Goal: Find specific page/section: Find specific page/section

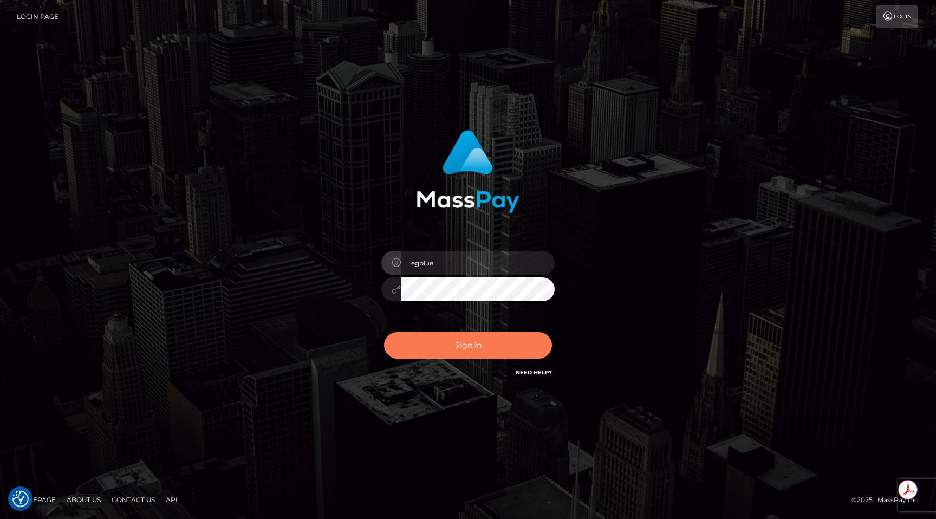
click at [484, 351] on button "Sign in" at bounding box center [468, 345] width 168 height 27
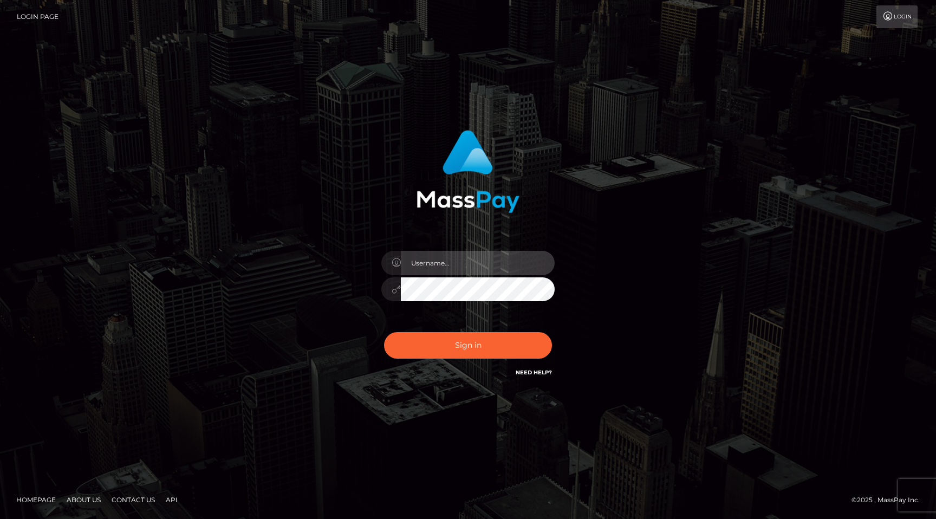
type input "egblue"
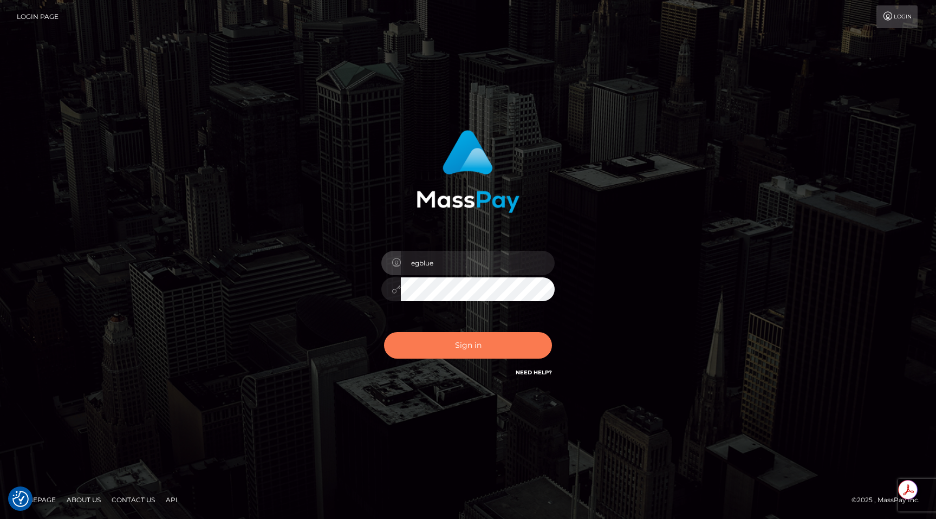
click at [484, 351] on button "Sign in" at bounding box center [468, 345] width 168 height 27
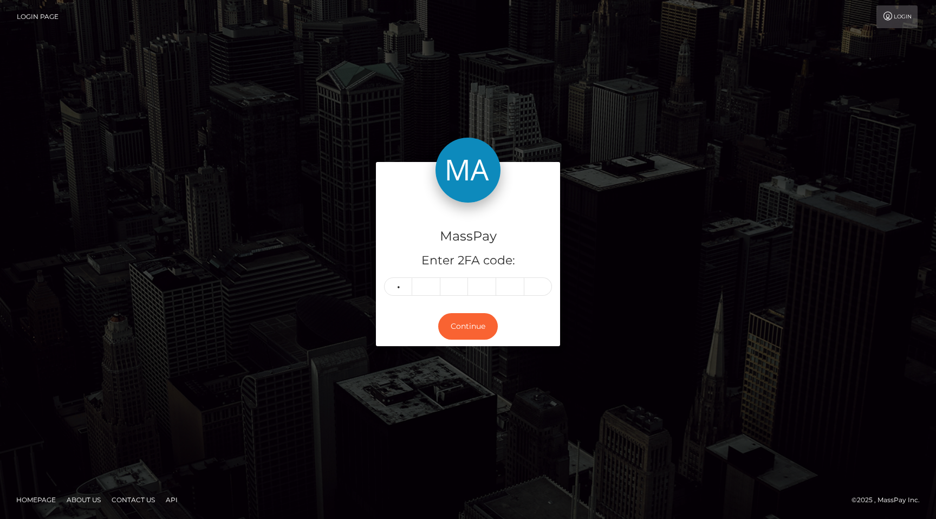
type input "0"
type input "3"
type input "6"
type input "7"
type input "2"
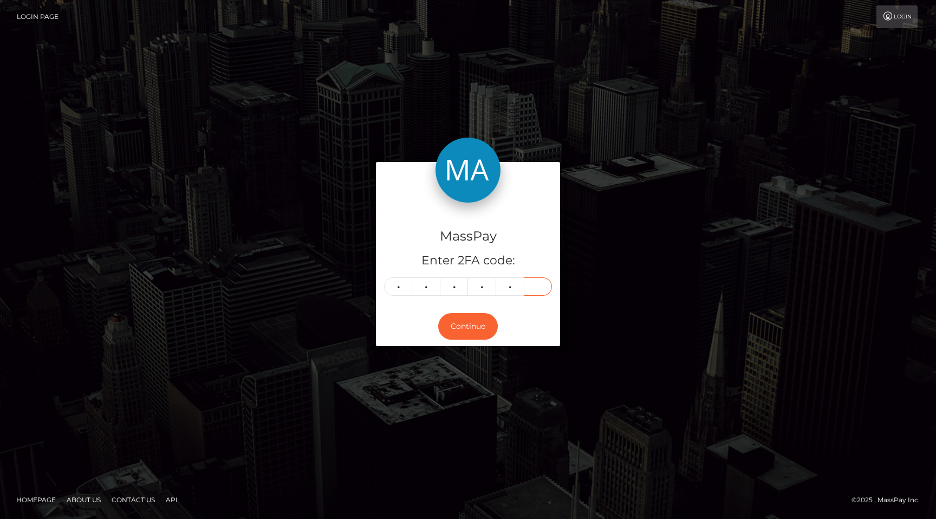
type input "2"
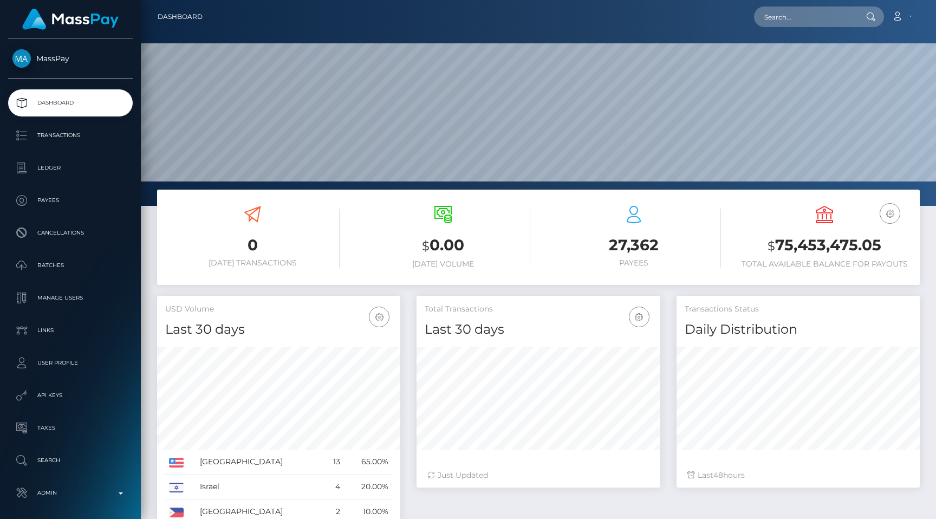
scroll to position [192, 243]
click at [786, 14] on input "text" at bounding box center [805, 16] width 102 height 21
paste input "pout_MUFGqM6NRUzOD"
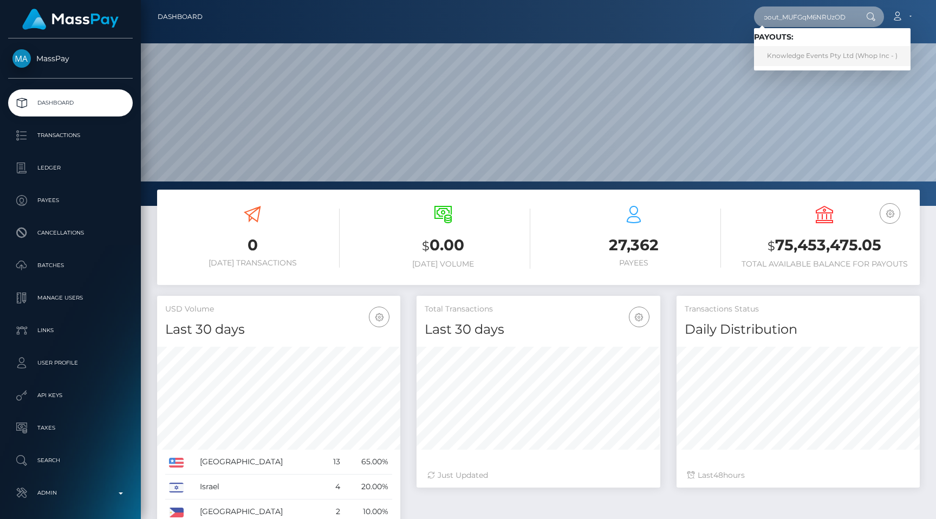
type input "pout_MUFGqM6NRUzOD"
click at [804, 55] on link "Knowledge Events Pty Ltd (Whop Inc - )" at bounding box center [832, 56] width 157 height 20
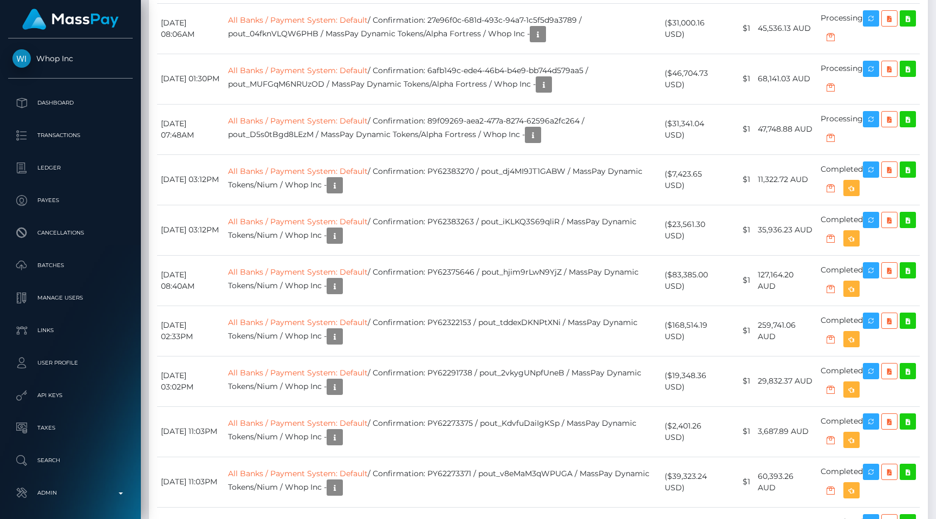
scroll to position [130, 243]
click at [875, 76] on icon "button" at bounding box center [870, 69] width 13 height 14
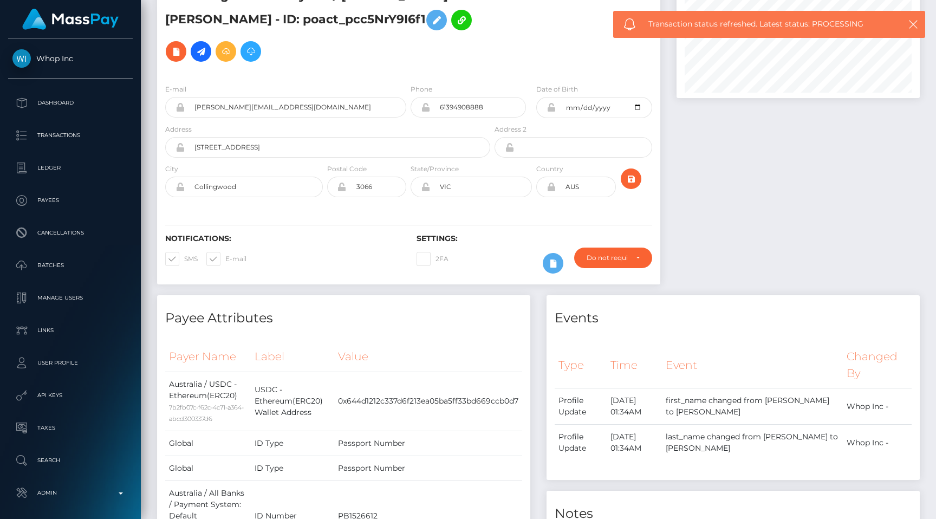
scroll to position [0, 0]
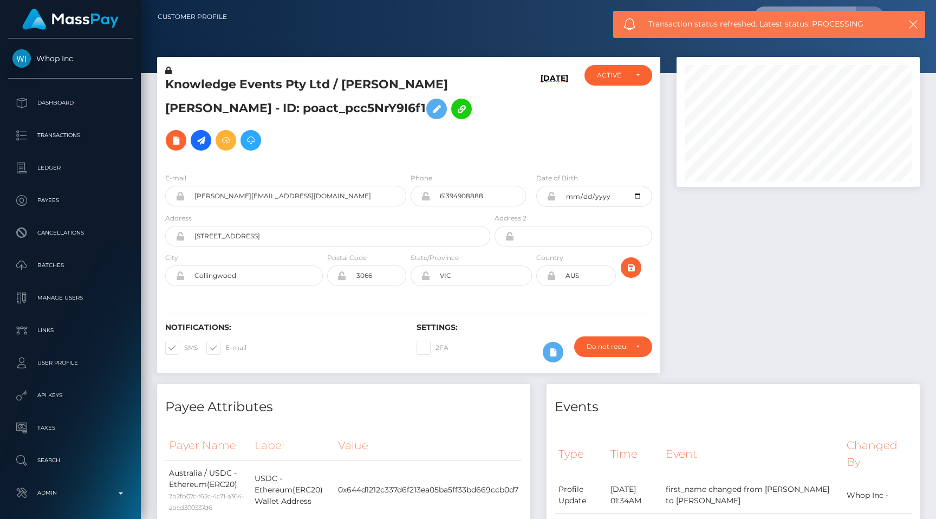
click at [844, 6] on input "text" at bounding box center [805, 16] width 102 height 21
paste input "pout_D5s0tBgd8LEzM"
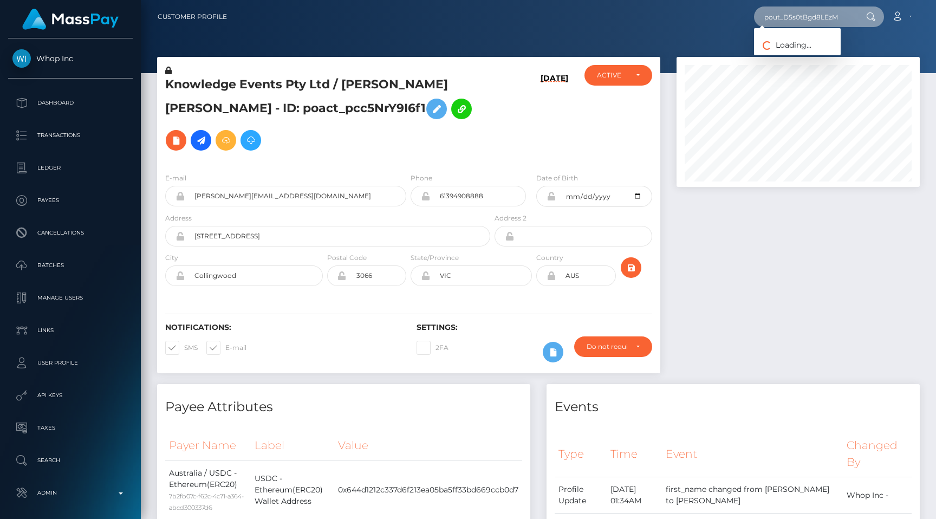
type input "pout_D5s0tBgd8LEzM"
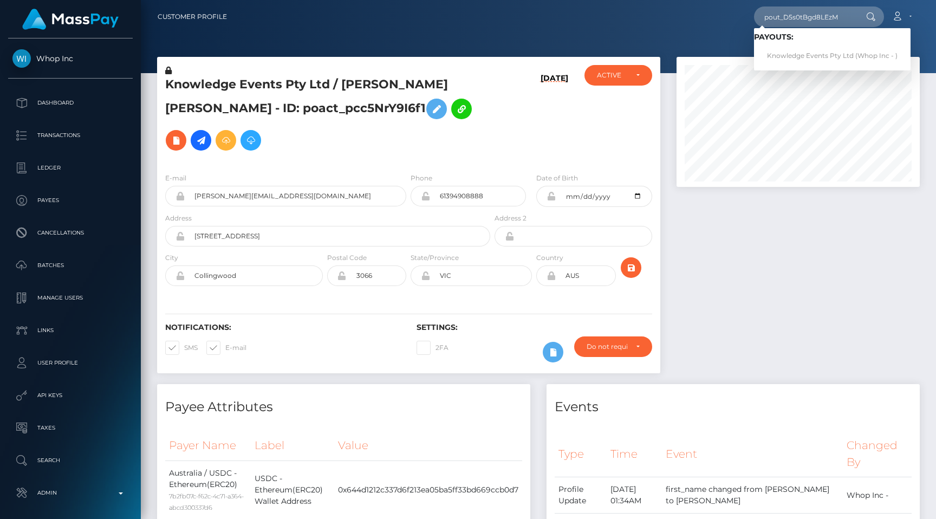
click at [762, 245] on div at bounding box center [797, 220] width 259 height 327
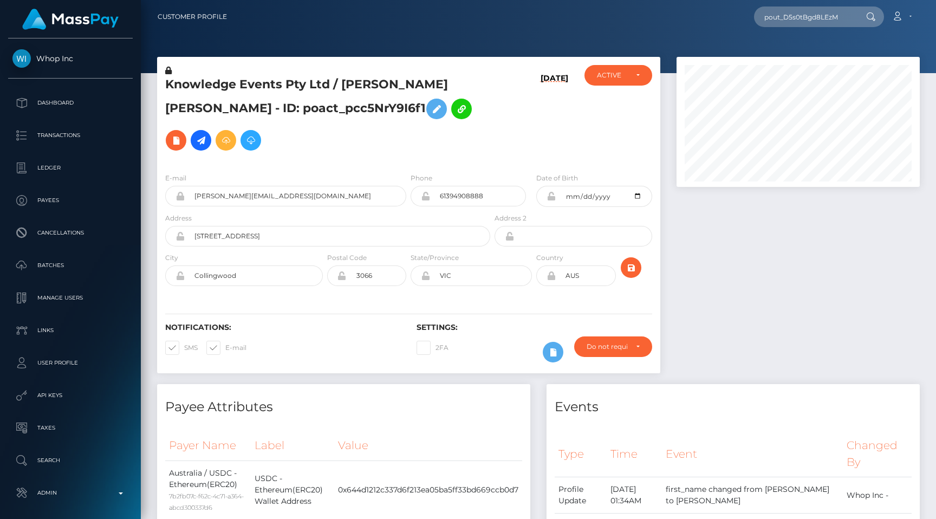
scroll to position [1407, 0]
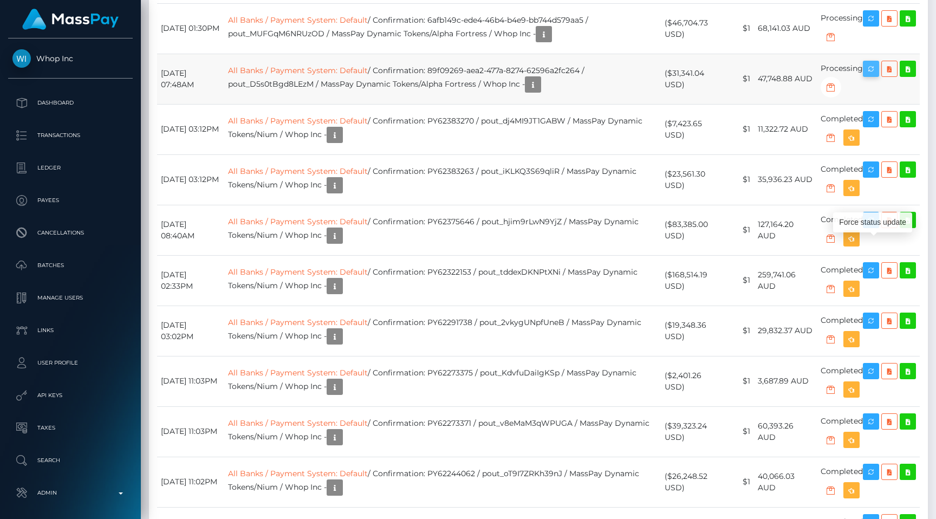
click at [872, 76] on icon "button" at bounding box center [870, 69] width 13 height 14
click at [62, 496] on p "Admin" at bounding box center [70, 493] width 116 height 16
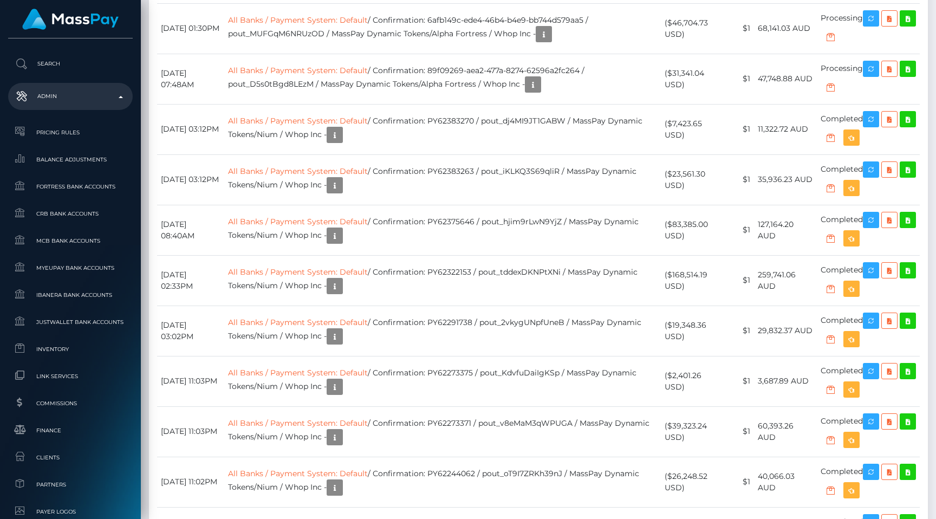
scroll to position [400, 0]
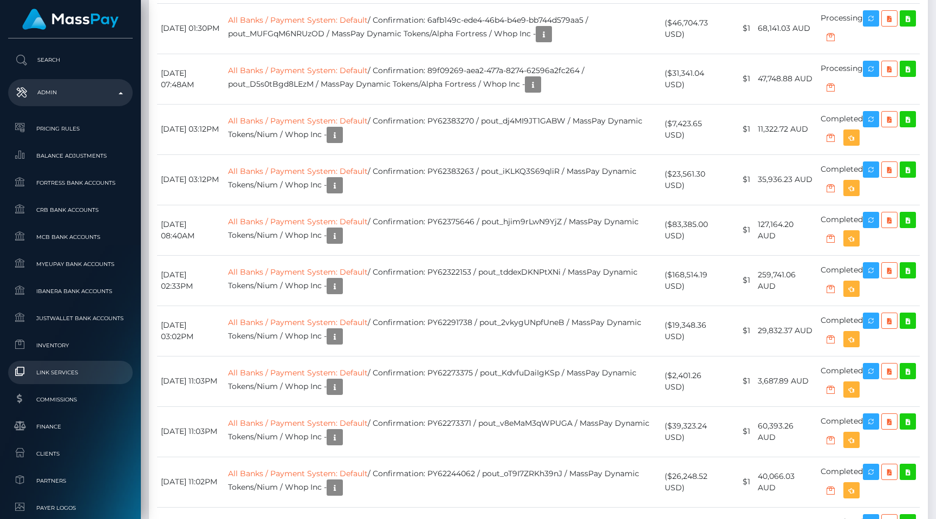
click at [74, 363] on link "Link Services" at bounding box center [70, 372] width 125 height 23
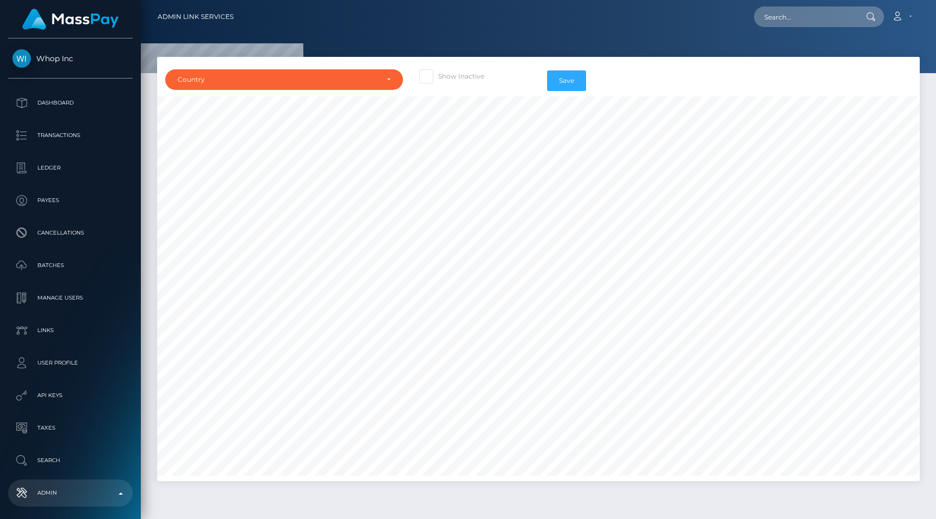
click at [452, 86] on div "Show Inactive" at bounding box center [474, 80] width 127 height 31
click at [434, 81] on label "Show Inactive" at bounding box center [451, 76] width 65 height 14
click at [438, 76] on input "Show Inactive" at bounding box center [441, 72] width 7 height 7
checkbox input "true"
click at [366, 77] on div "Country" at bounding box center [278, 79] width 200 height 9
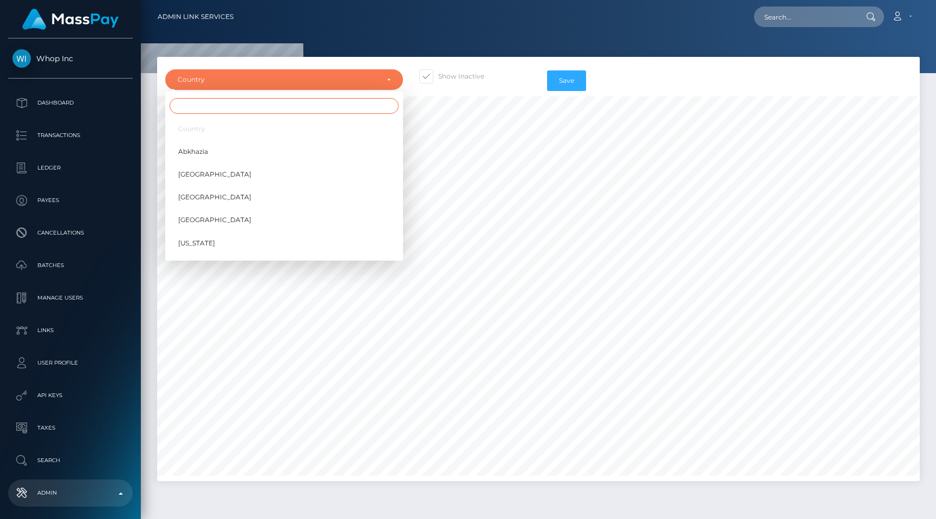
click at [354, 107] on input "Search" at bounding box center [284, 106] width 229 height 16
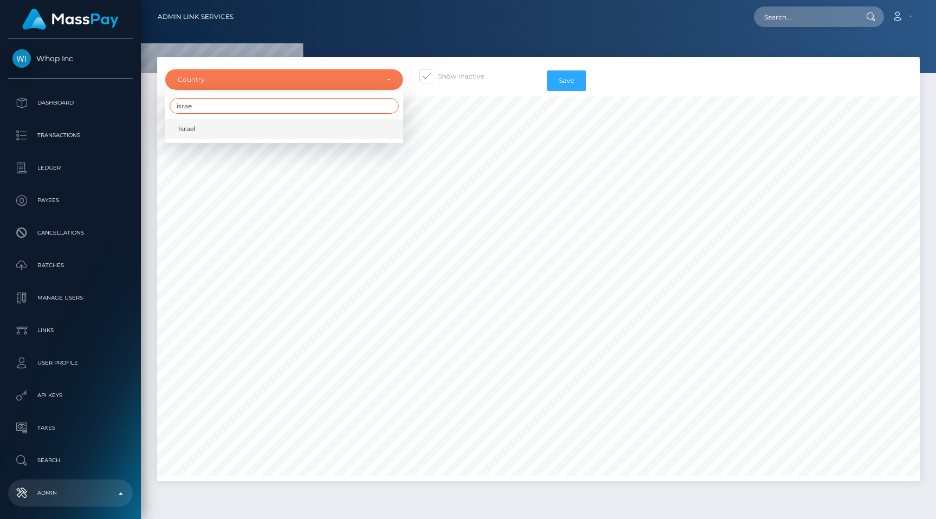
type input "israe"
click at [344, 138] on link "Israel" at bounding box center [284, 129] width 238 height 20
select select "IL"
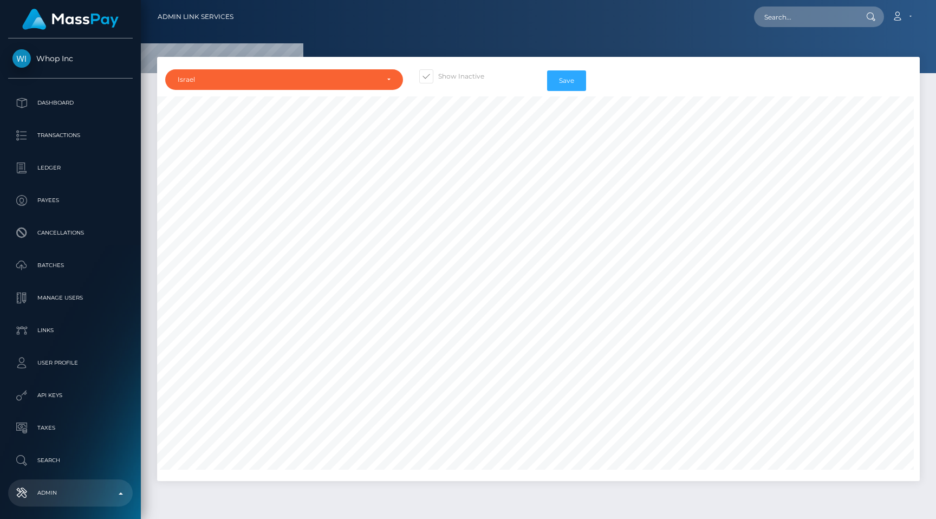
scroll to position [987, 0]
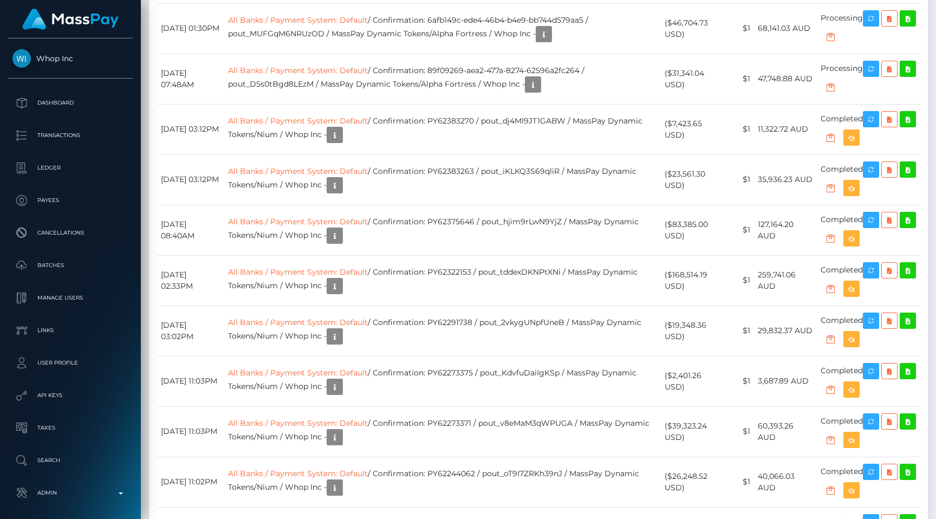
scroll to position [130, 243]
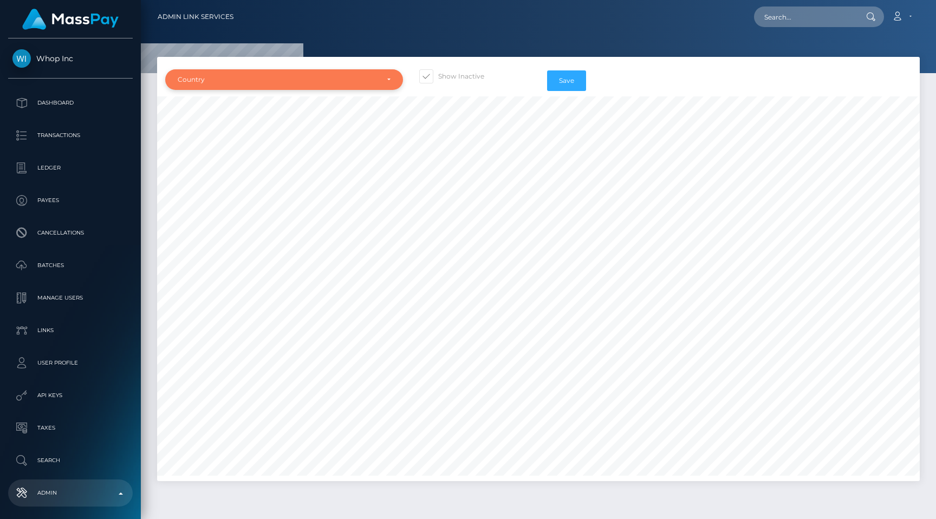
click at [328, 76] on div "Country" at bounding box center [278, 79] width 200 height 9
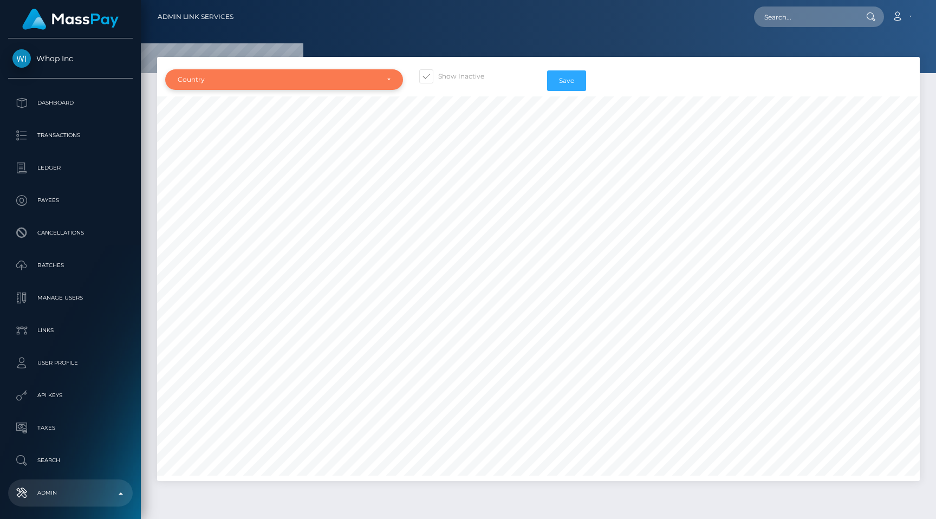
click at [264, 89] on div "Country" at bounding box center [284, 79] width 238 height 21
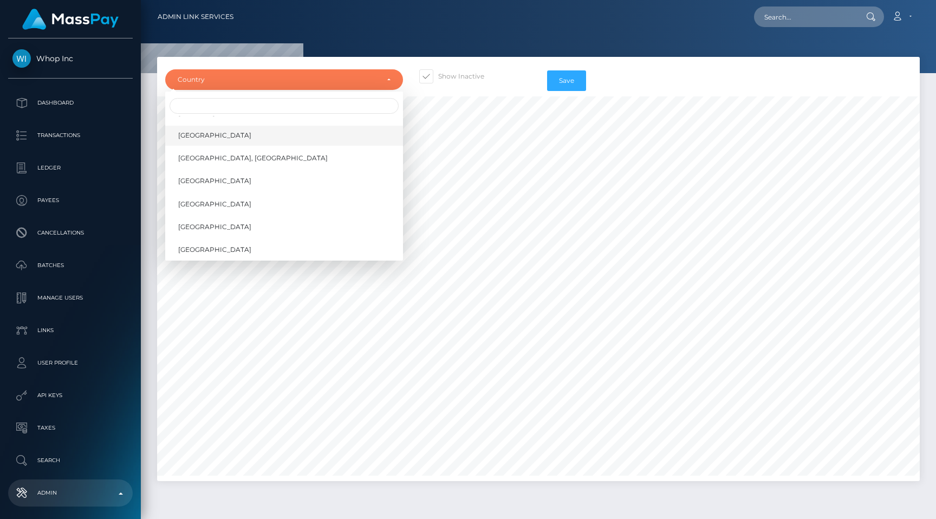
click at [238, 144] on link "Guatemala" at bounding box center [284, 136] width 238 height 20
select select "GT"
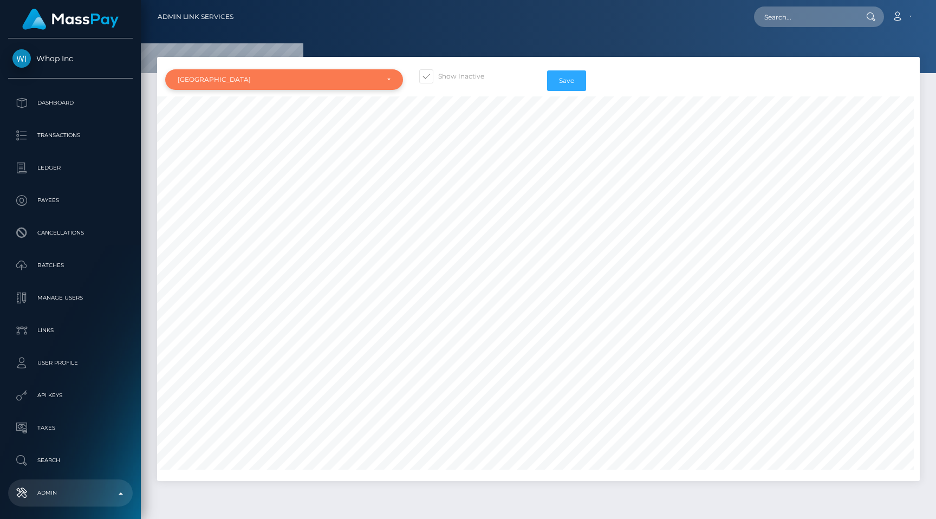
click at [282, 83] on div "Guatemala" at bounding box center [278, 79] width 200 height 9
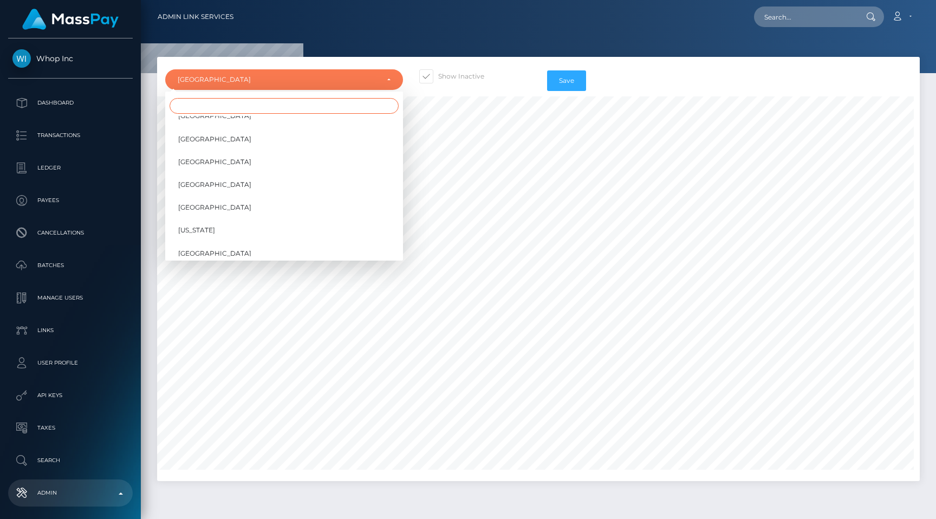
click at [278, 109] on input "Search" at bounding box center [284, 106] width 229 height 16
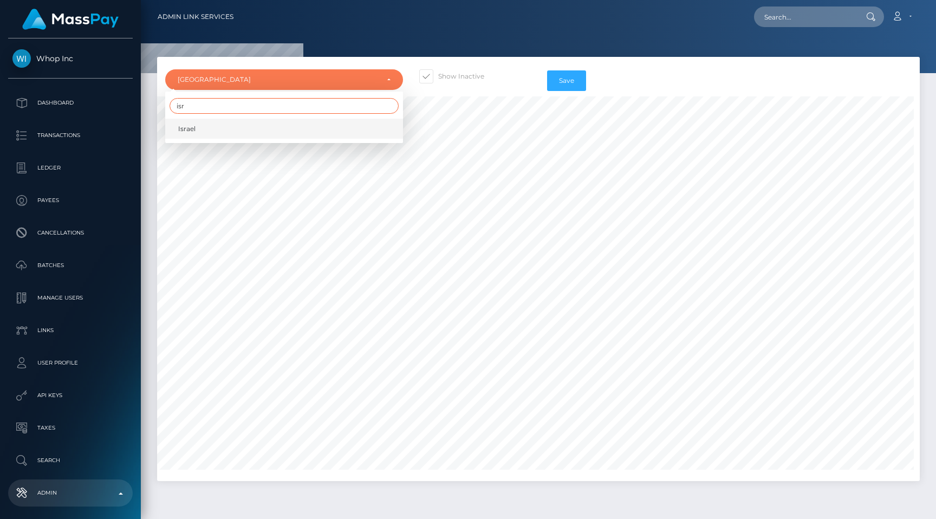
type input "isr"
click at [273, 119] on link "Israel" at bounding box center [284, 129] width 238 height 20
select select "IL"
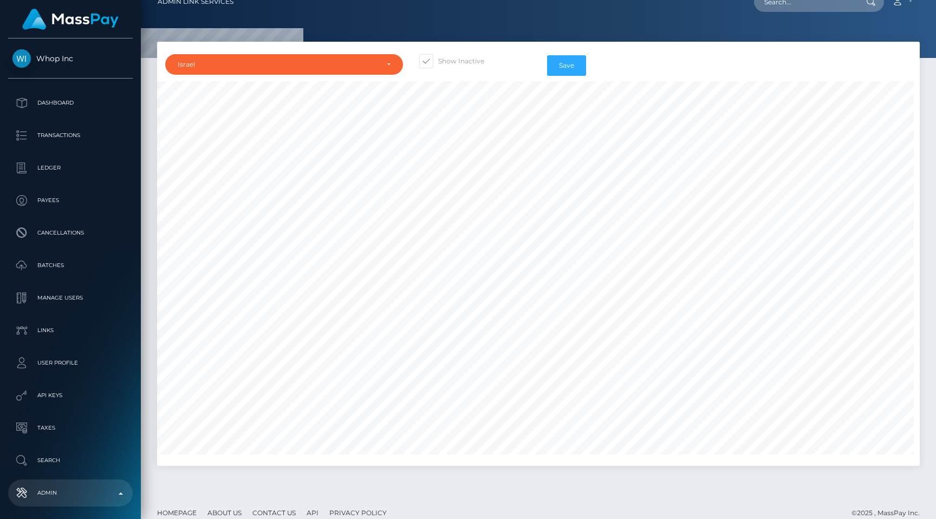
scroll to position [144, 57]
click at [829, 61] on div "Country Abkhazia Afghanistan Albania Algeria American Samoa Andorra Angola Angu…" at bounding box center [538, 254] width 762 height 424
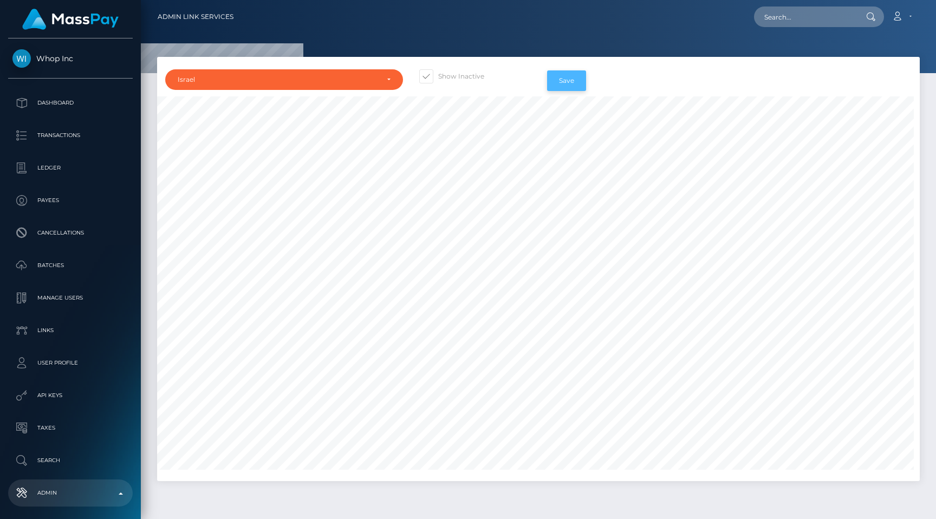
click at [568, 81] on button "Save" at bounding box center [566, 80] width 39 height 21
click at [558, 75] on button "Save" at bounding box center [566, 80] width 39 height 21
click at [570, 80] on button "Save" at bounding box center [566, 80] width 39 height 21
click at [192, 71] on div "Israel" at bounding box center [284, 79] width 238 height 21
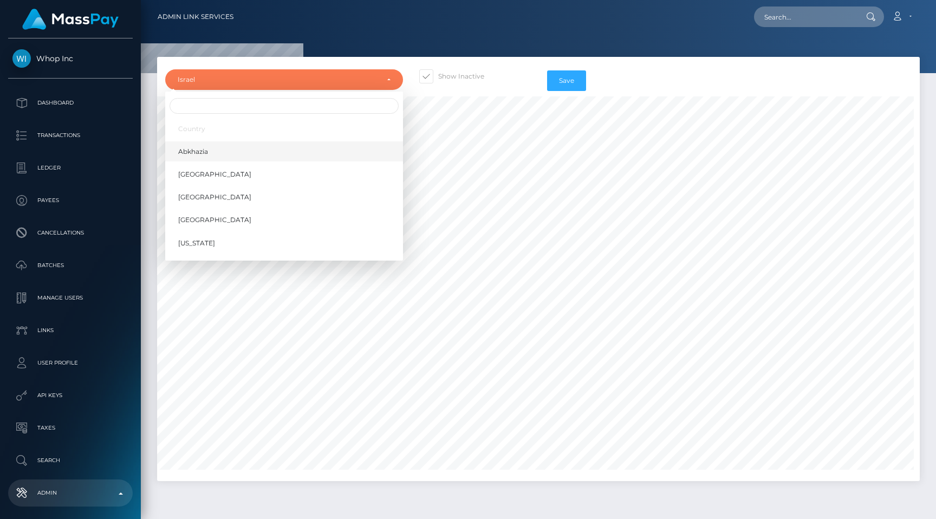
click at [212, 157] on link "Abkhazia" at bounding box center [284, 151] width 238 height 20
select select "AB"
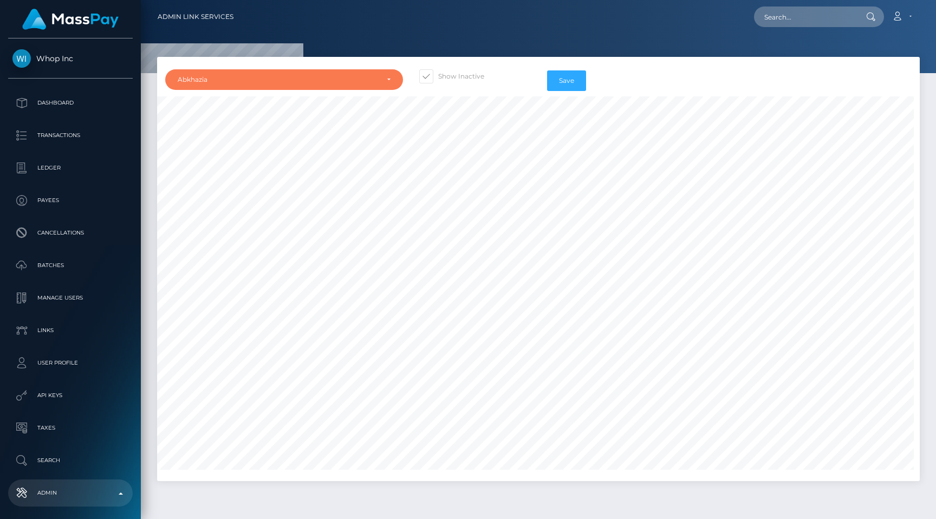
scroll to position [0, 0]
click at [238, 76] on div "Abkhazia" at bounding box center [278, 79] width 200 height 9
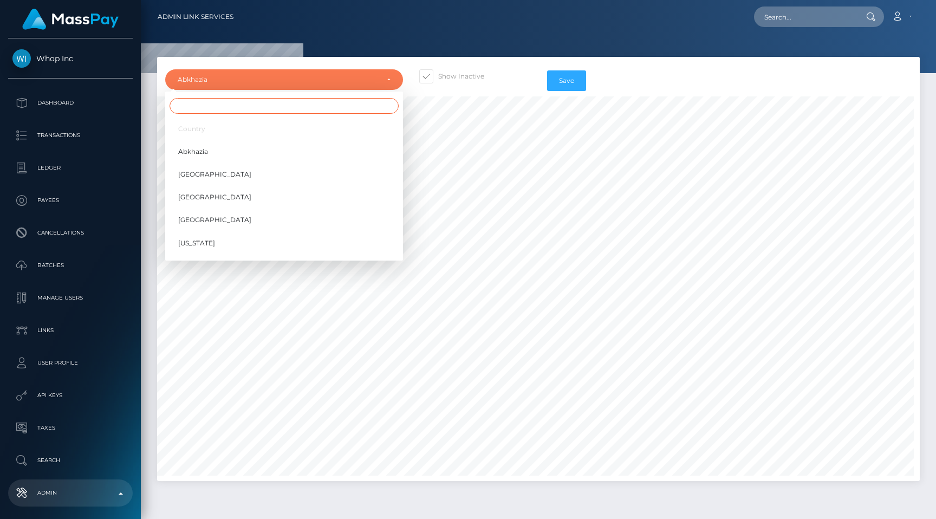
click at [244, 109] on input "Search" at bounding box center [284, 106] width 229 height 16
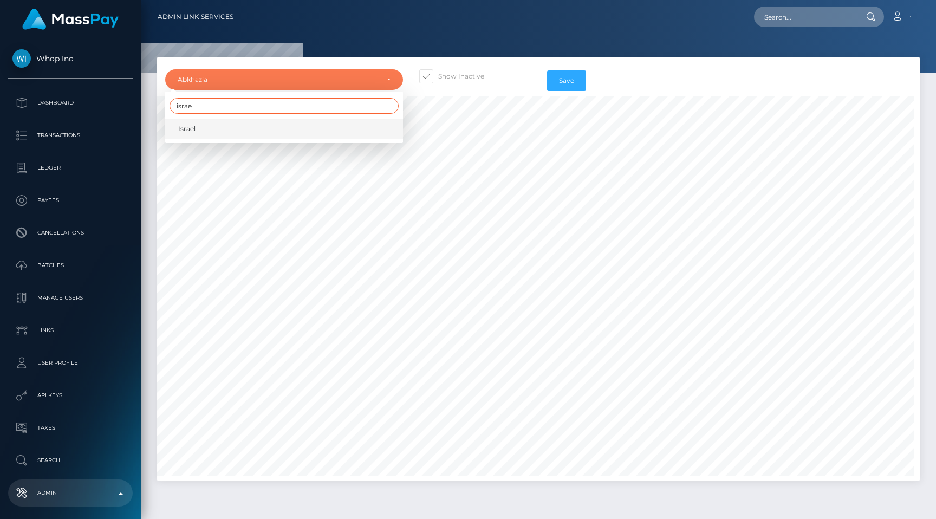
type input "israe"
click at [241, 129] on link "Israel" at bounding box center [284, 129] width 238 height 20
select select "IL"
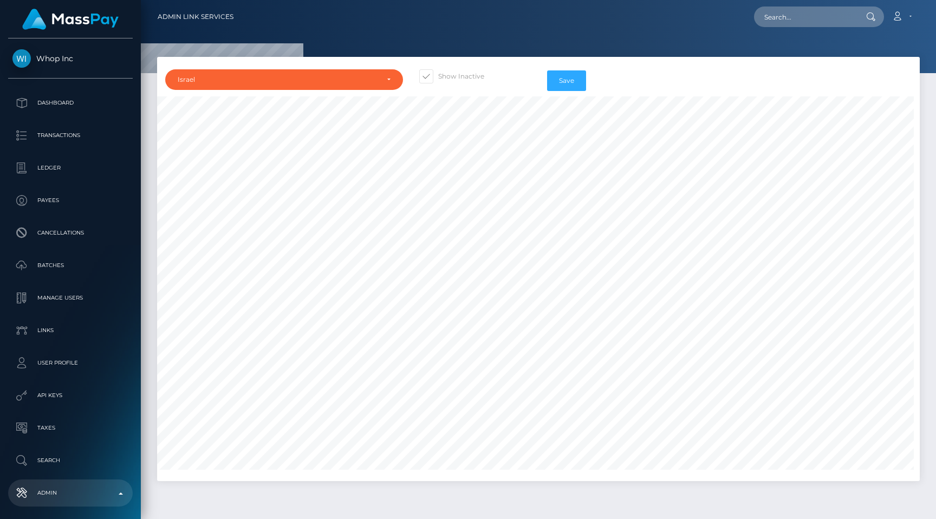
click at [678, 66] on div "Country Abkhazia Afghanistan Albania Algeria American Samoa Andorra Angola Angu…" at bounding box center [538, 80] width 762 height 31
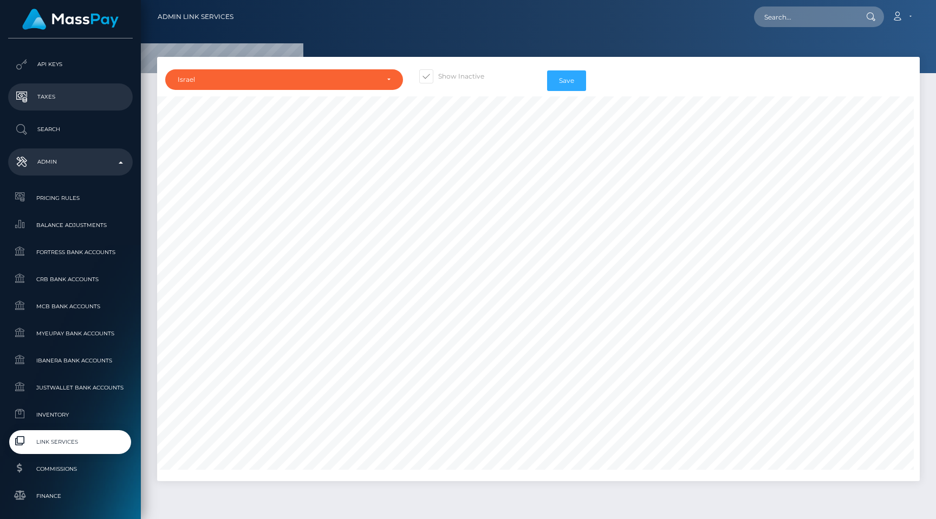
scroll to position [649, 0]
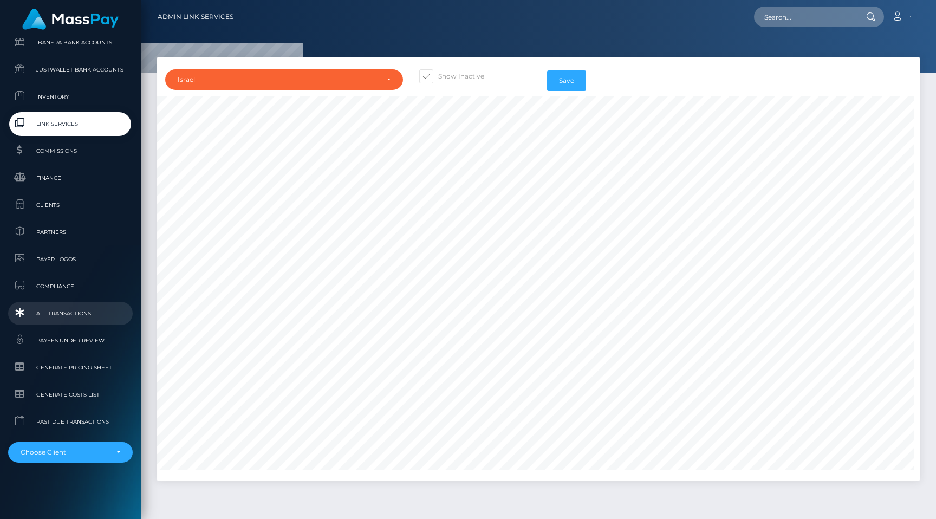
click at [75, 317] on span "All Transactions" at bounding box center [70, 313] width 116 height 12
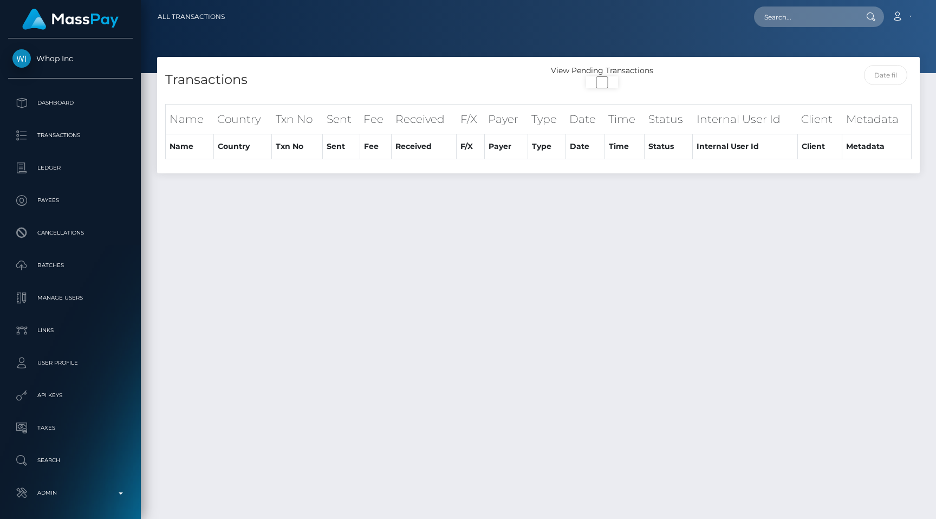
select select
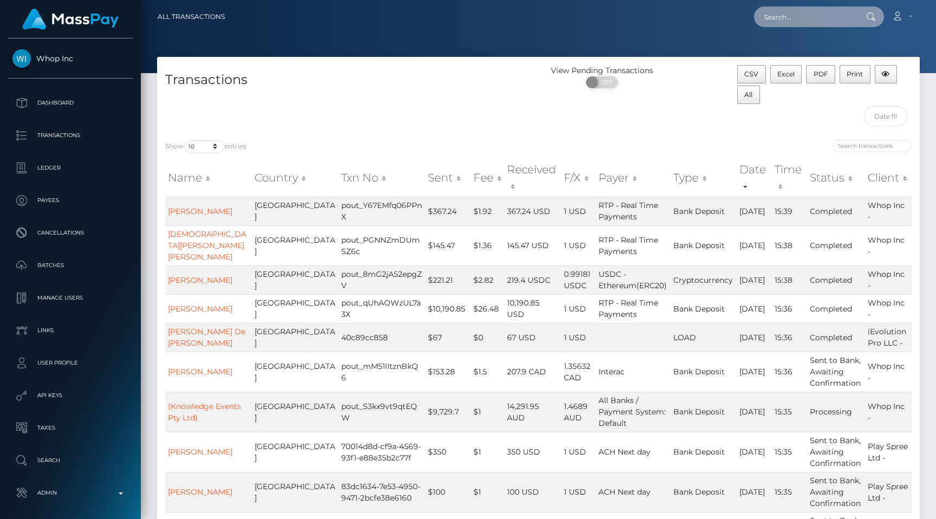
click at [811, 23] on input "text" at bounding box center [805, 16] width 102 height 21
paste input "eb29411a-686e-11f0-a026-06178c1a380f"
type input "eb29411a-686e-11f0-a026-06178c1a380f"
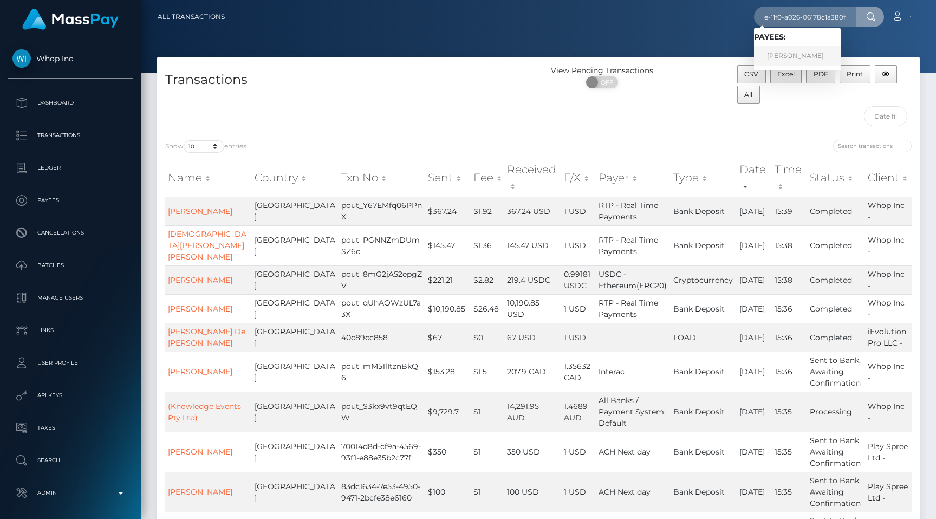
click at [801, 54] on link "[PERSON_NAME]" at bounding box center [797, 56] width 87 height 20
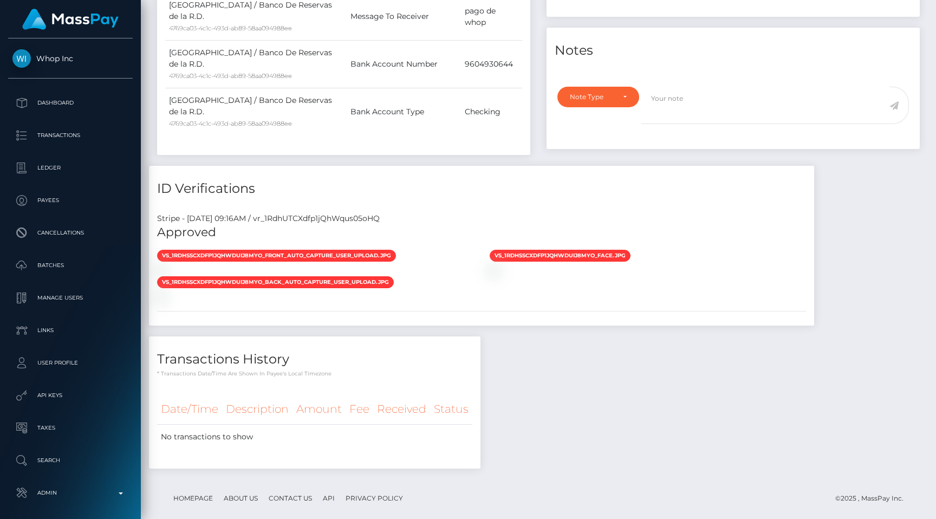
scroll to position [130, 243]
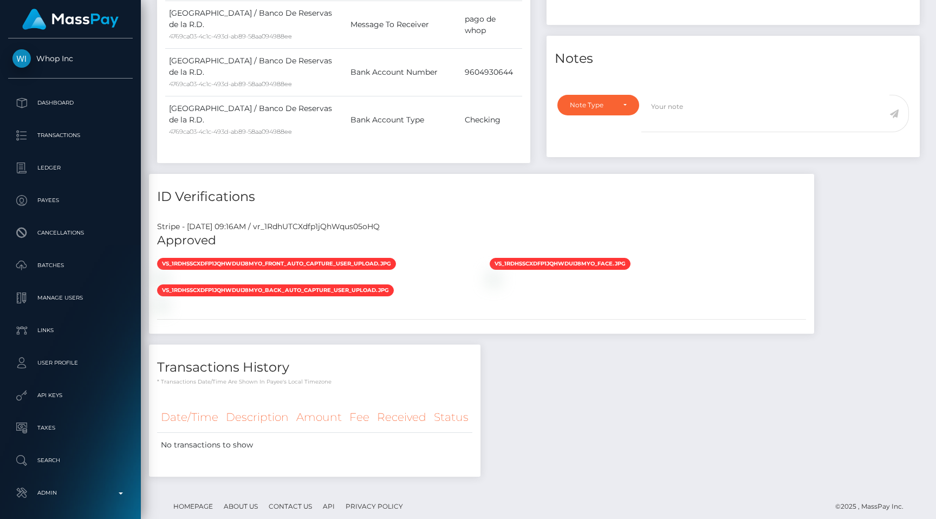
scroll to position [130, 243]
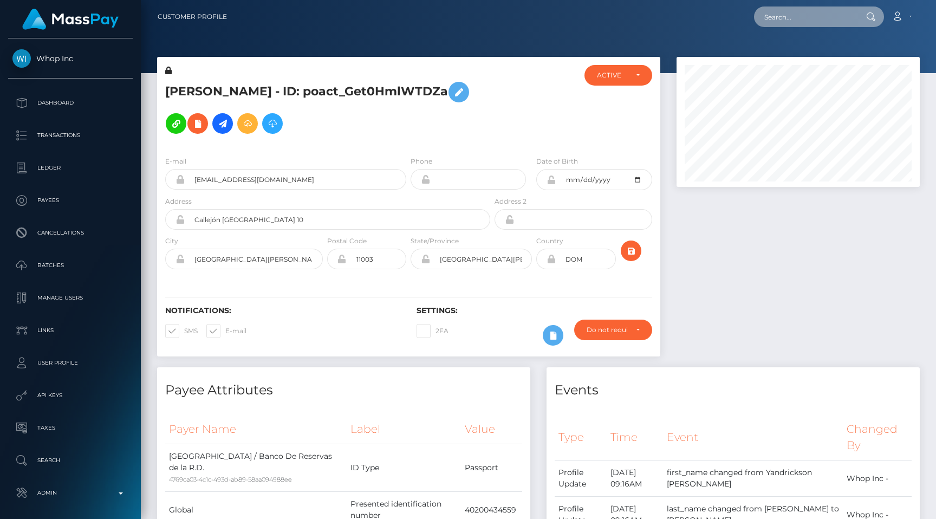
click at [790, 6] on input "text" at bounding box center [805, 16] width 102 height 21
paste input "91bc1e6e-85de-11f0-8023-0266f44cc279"
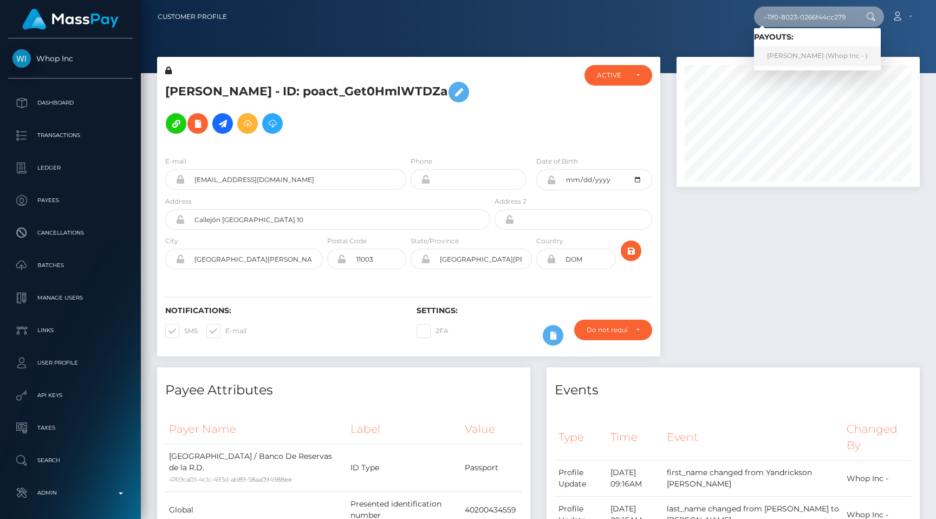
type input "91bc1e6e-85de-11f0-8023-0266f44cc279"
click at [800, 55] on link "[PERSON_NAME] (Whop Inc - )" at bounding box center [817, 56] width 127 height 20
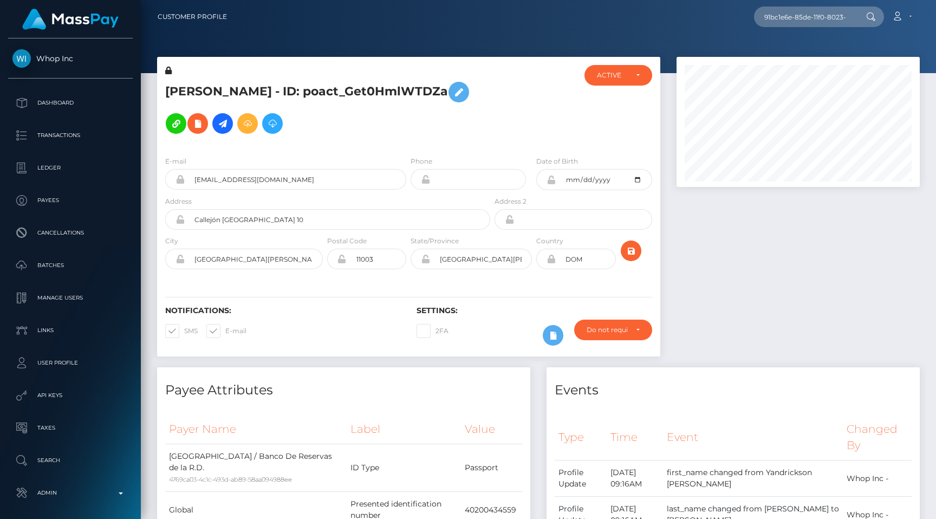
click at [687, 38] on div at bounding box center [538, 36] width 795 height 73
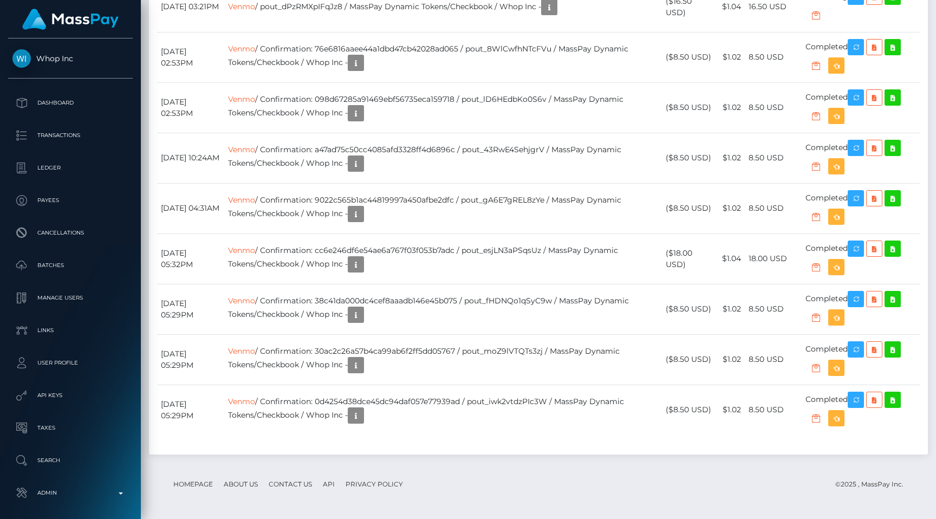
scroll to position [2786, 0]
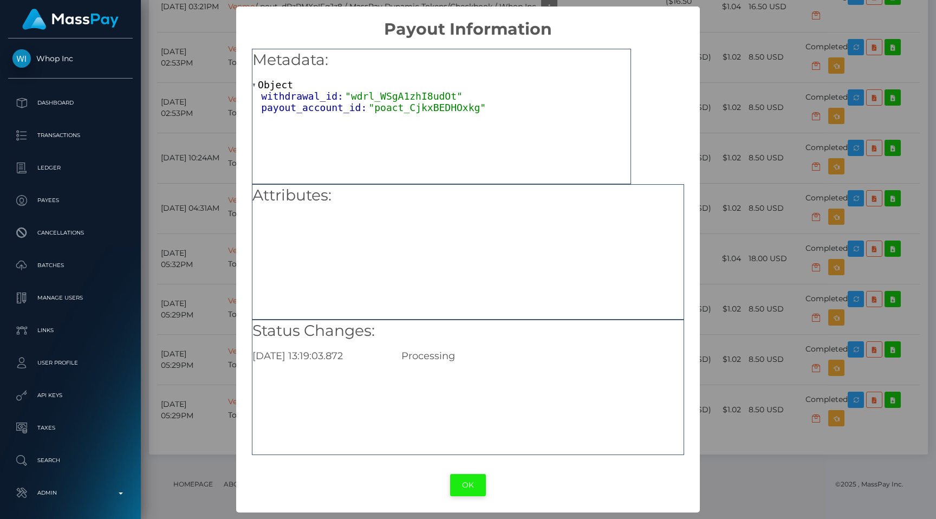
click at [461, 481] on button "OK" at bounding box center [468, 485] width 36 height 22
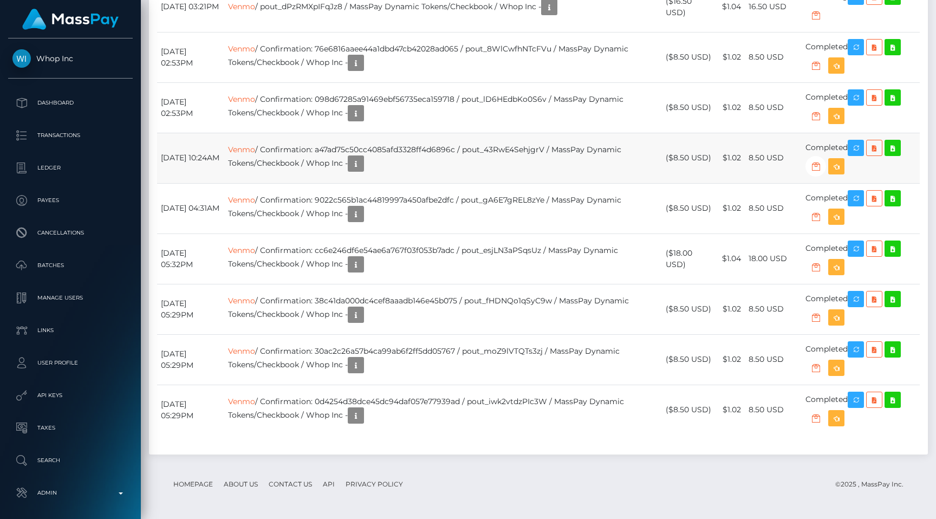
click at [438, 183] on td "Venmo / Confirmation: a47ad75c50cc4085afd3328ff4d6896c / pout_43RwE4SehjgrV / M…" at bounding box center [443, 158] width 438 height 50
